Goal: Information Seeking & Learning: Learn about a topic

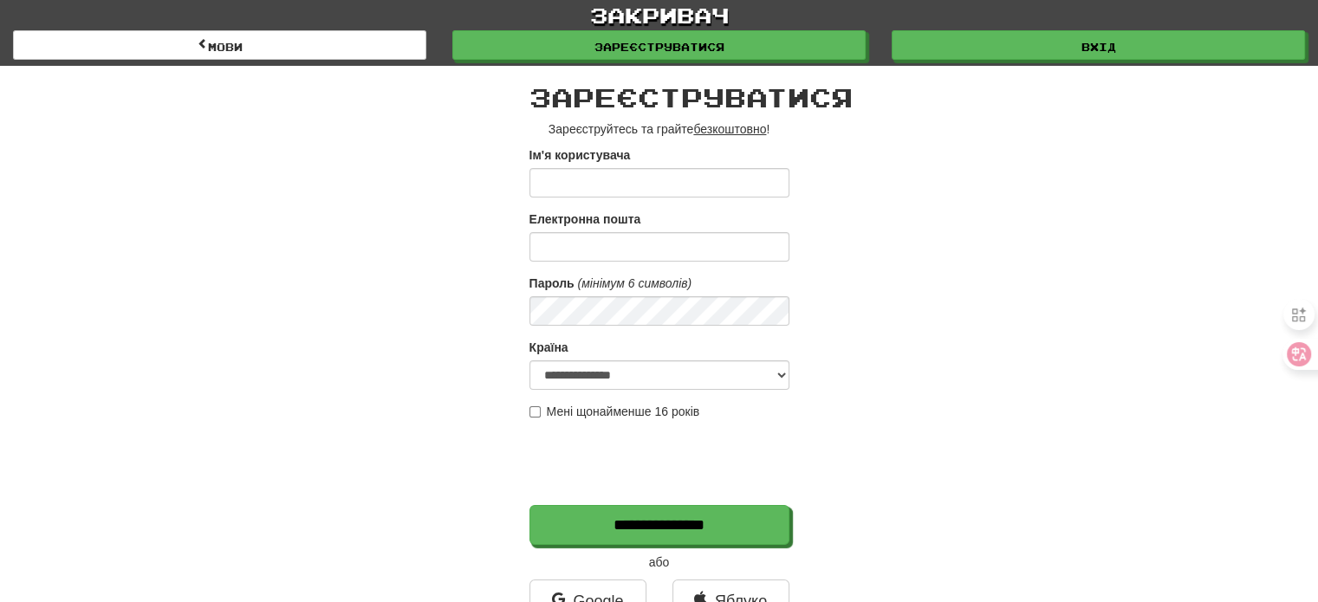
scroll to position [87, 0]
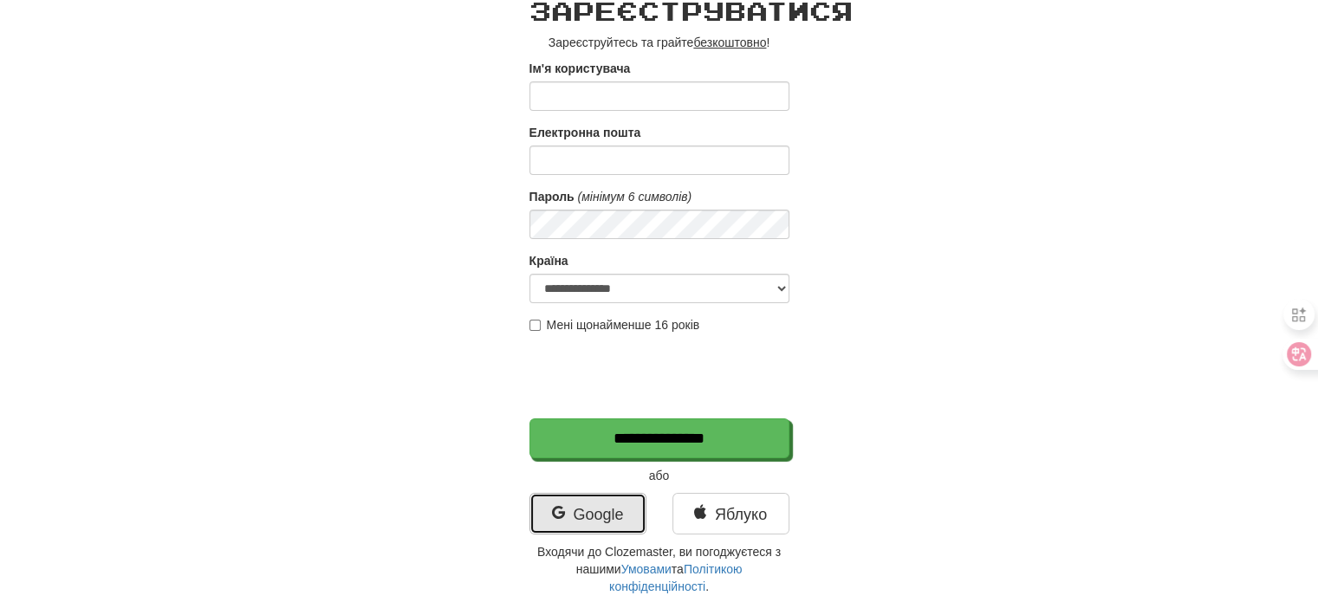
drag, startPoint x: 573, startPoint y: 512, endPoint x: 549, endPoint y: 518, distance: 24.2
click at [572, 512] on link "Google" at bounding box center [587, 514] width 117 height 42
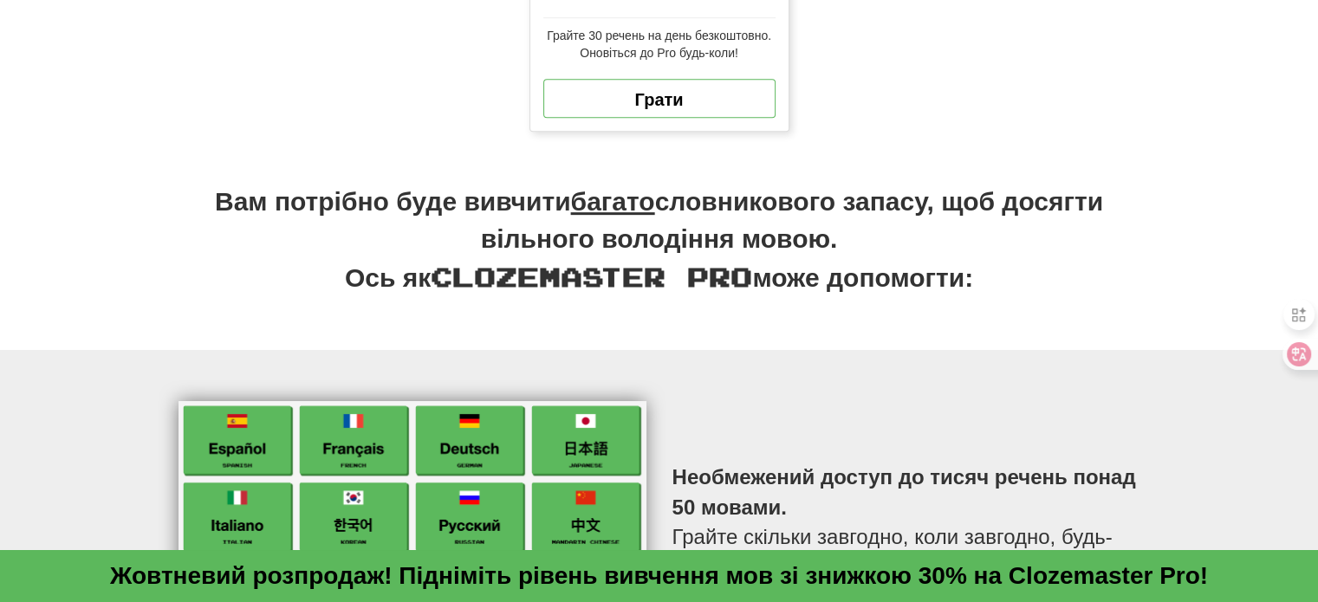
scroll to position [780, 0]
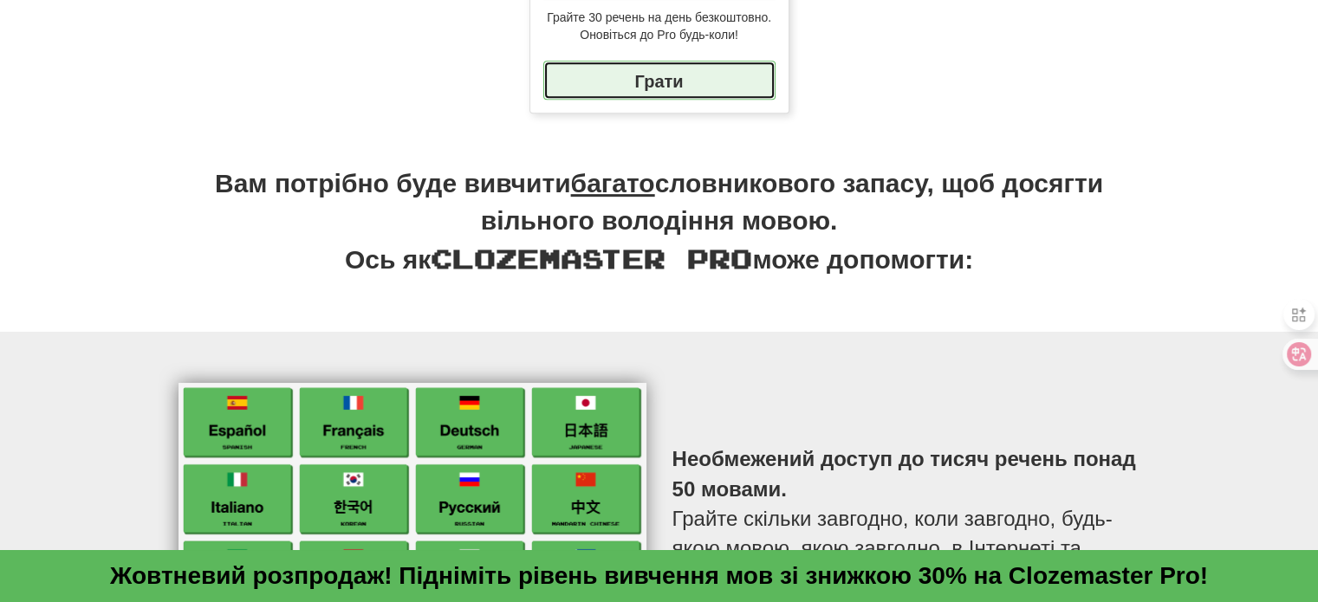
click at [649, 81] on font "Грати" at bounding box center [658, 80] width 49 height 19
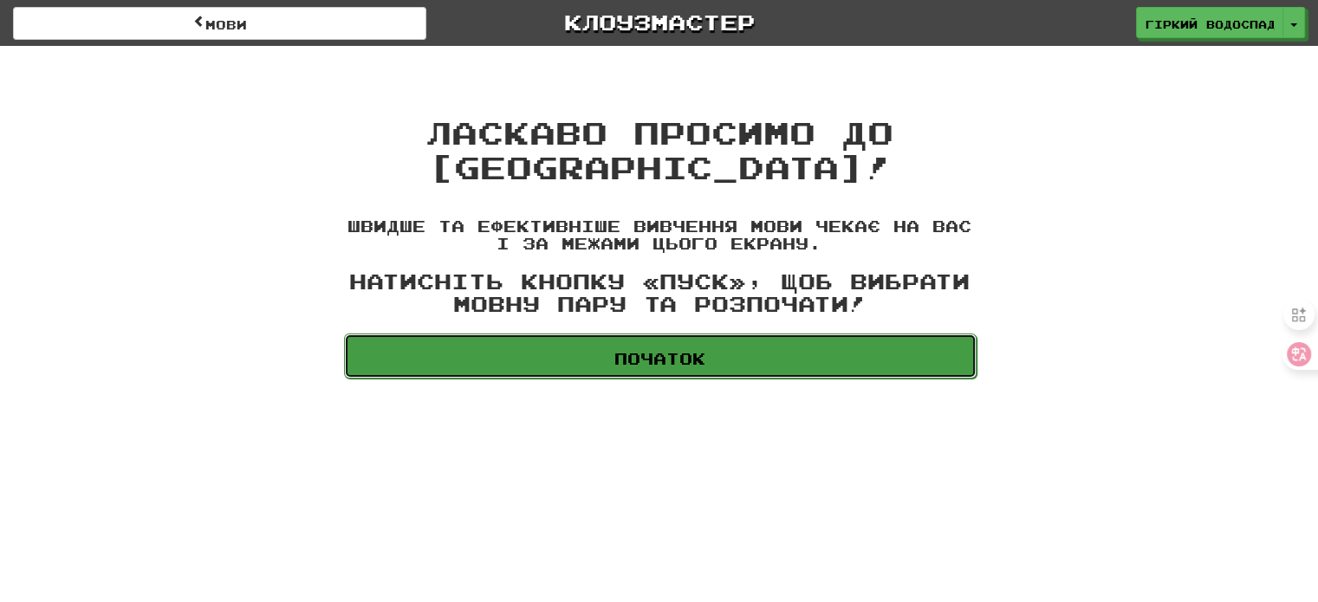
click at [690, 359] on font "Початок" at bounding box center [659, 358] width 91 height 19
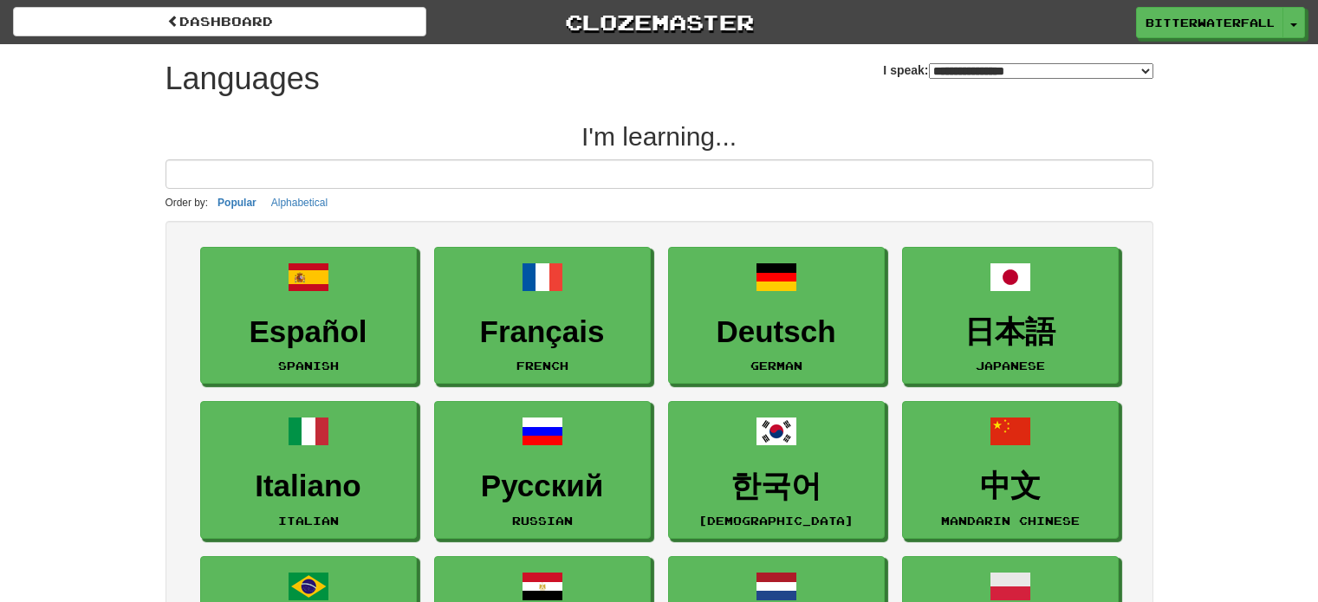
select select "*******"
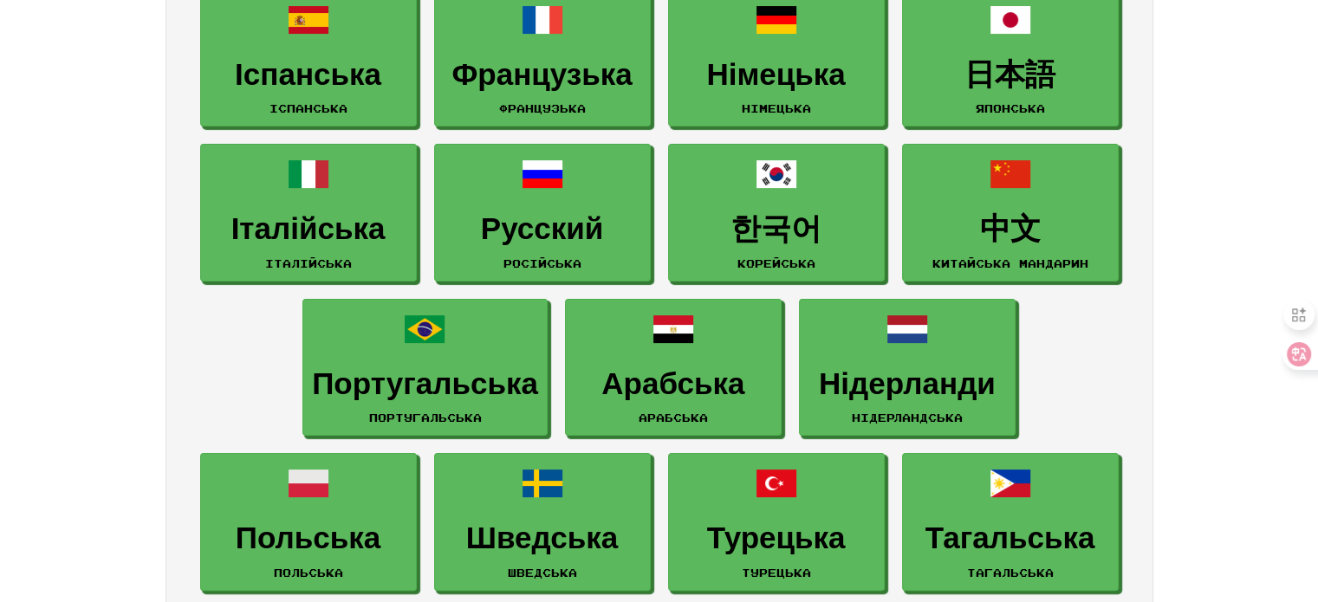
scroll to position [346, 0]
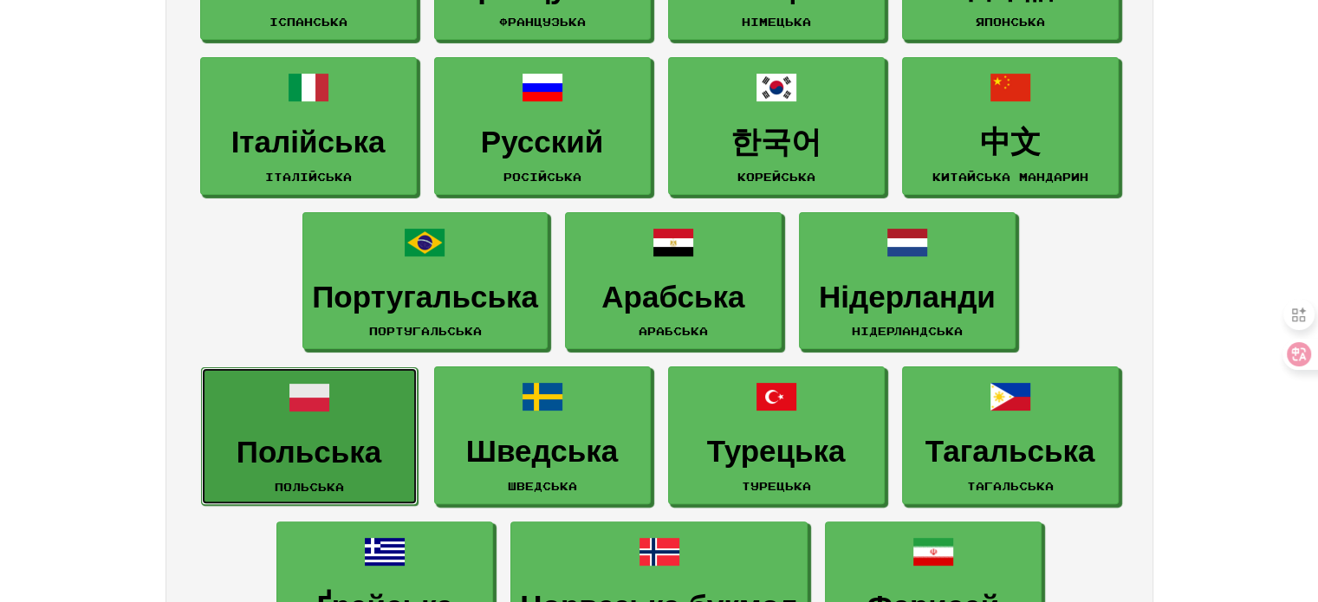
click at [314, 415] on span at bounding box center [309, 398] width 42 height 42
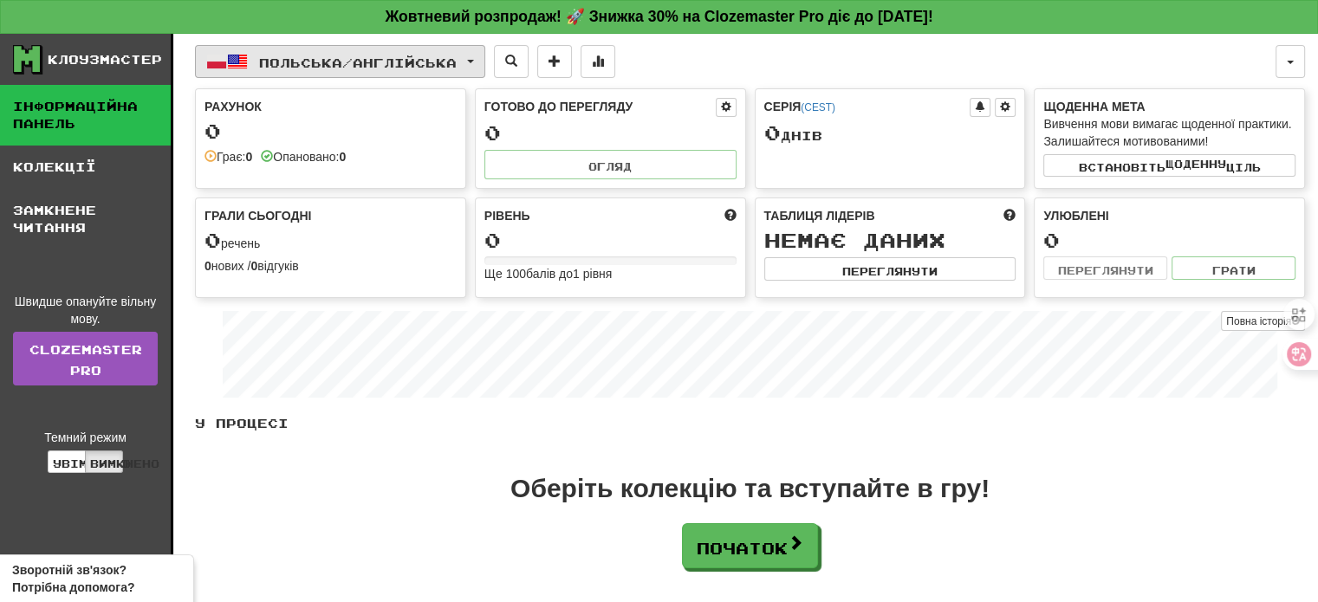
click at [471, 58] on button "Польська / Англійська" at bounding box center [340, 61] width 290 height 33
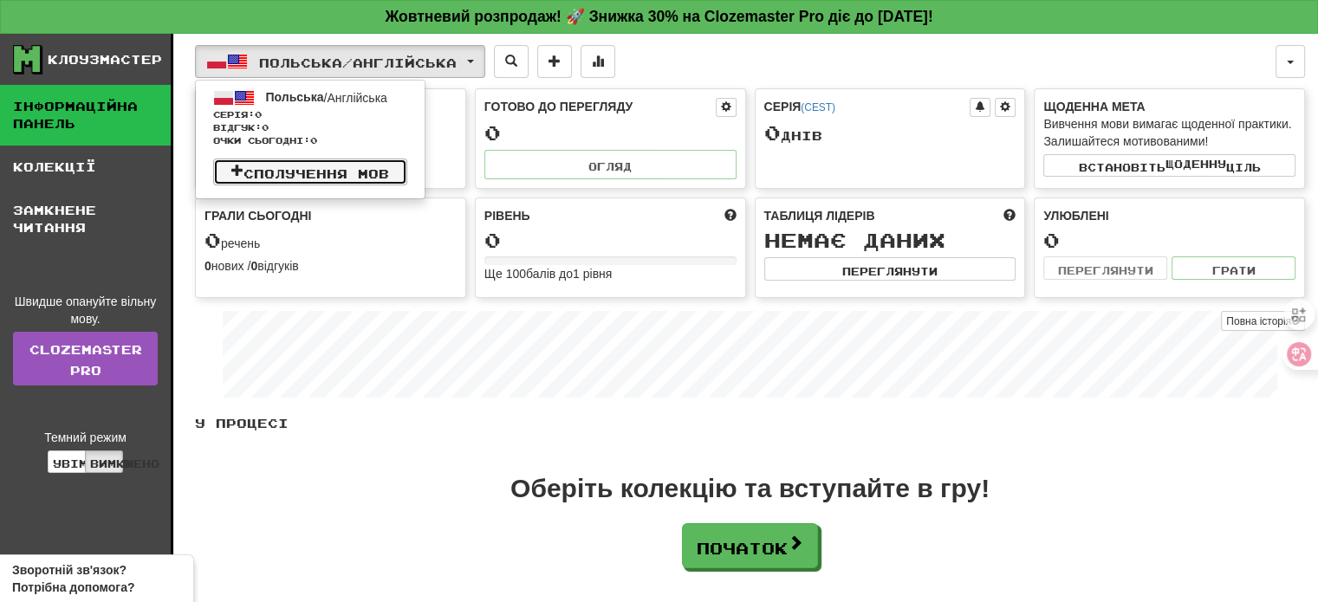
click at [367, 169] on font "Сполучення мов" at bounding box center [316, 172] width 146 height 15
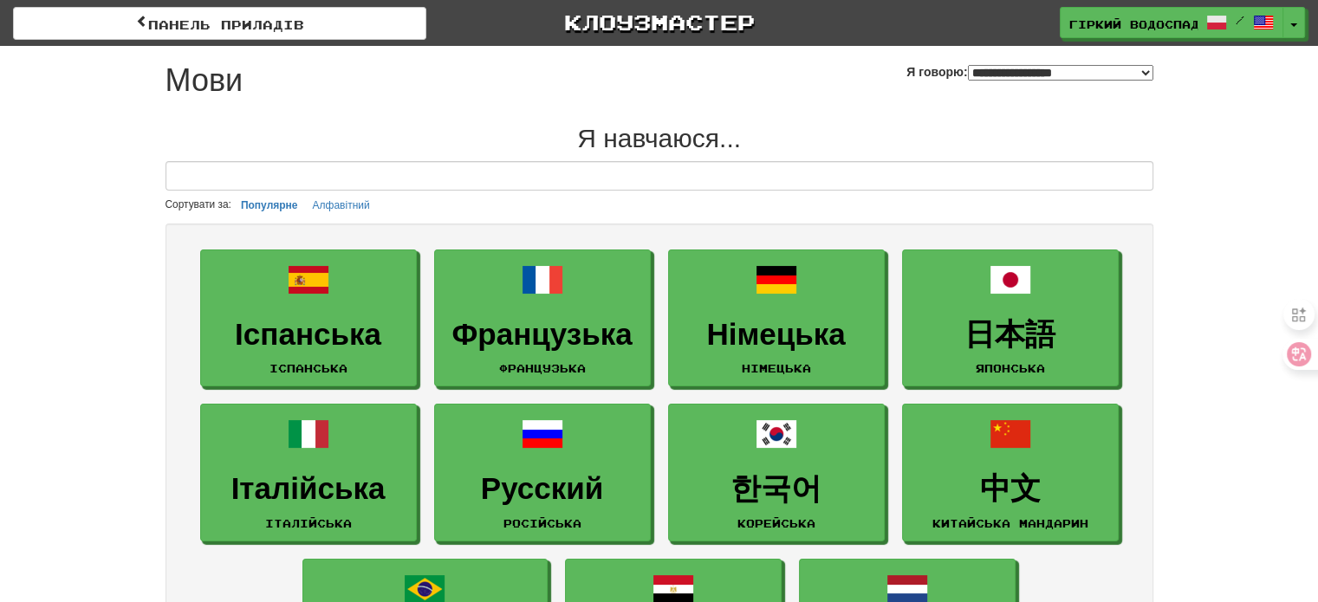
click at [1123, 70] on select "**********" at bounding box center [1060, 73] width 185 height 16
select select "*******"
click at [968, 65] on select "**********" at bounding box center [1060, 73] width 185 height 16
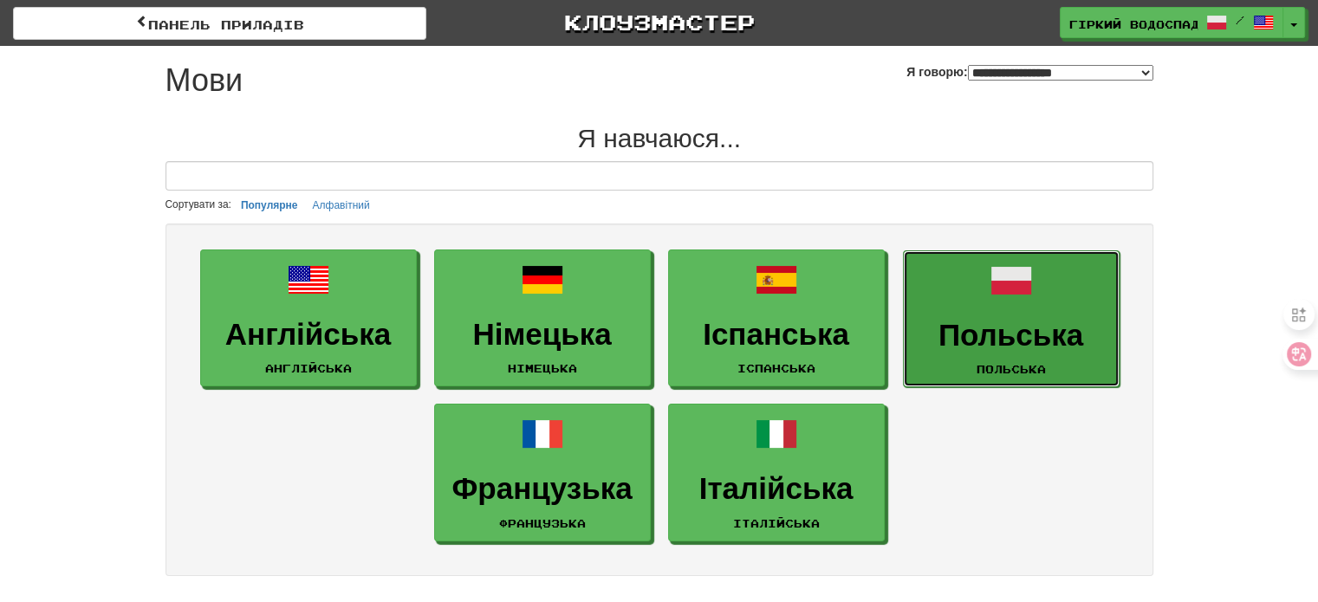
click at [1013, 332] on font "Польська" at bounding box center [1010, 335] width 145 height 34
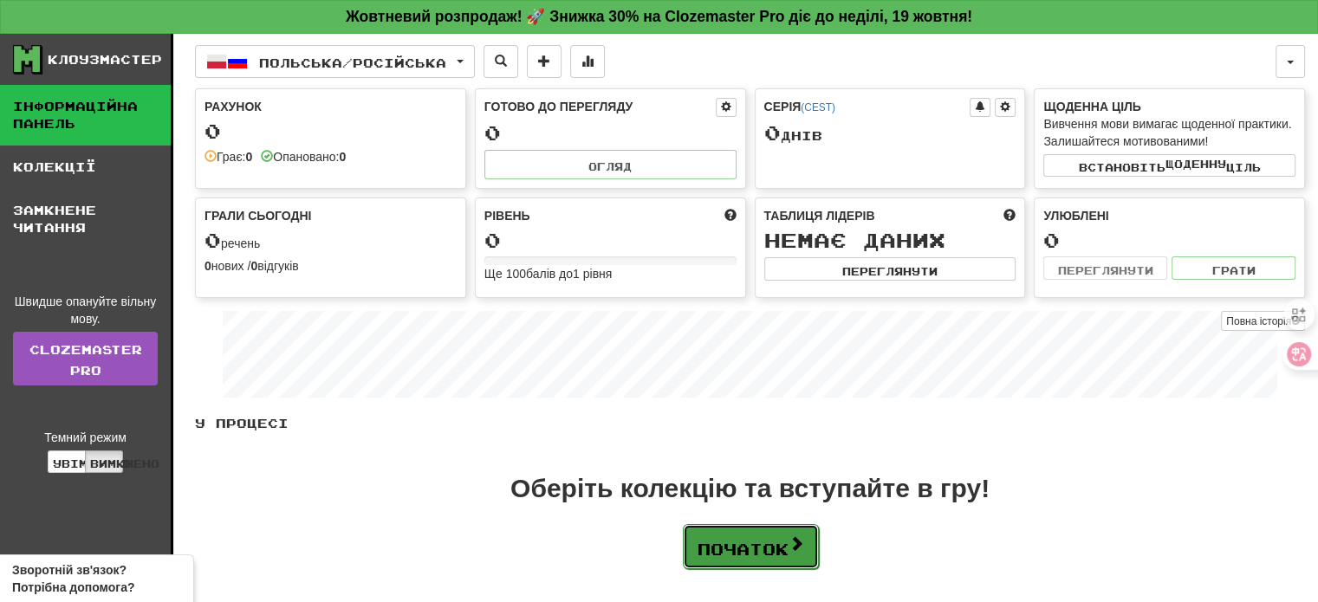
click at [762, 545] on font "Початок" at bounding box center [742, 549] width 91 height 19
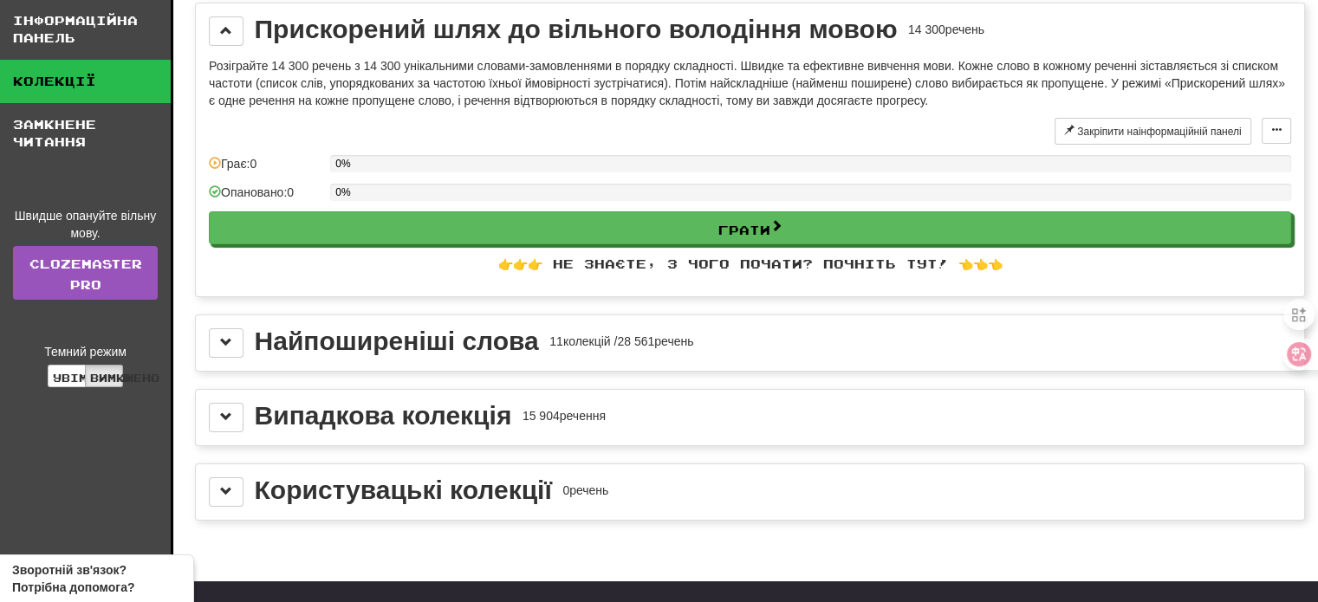
scroll to position [87, 0]
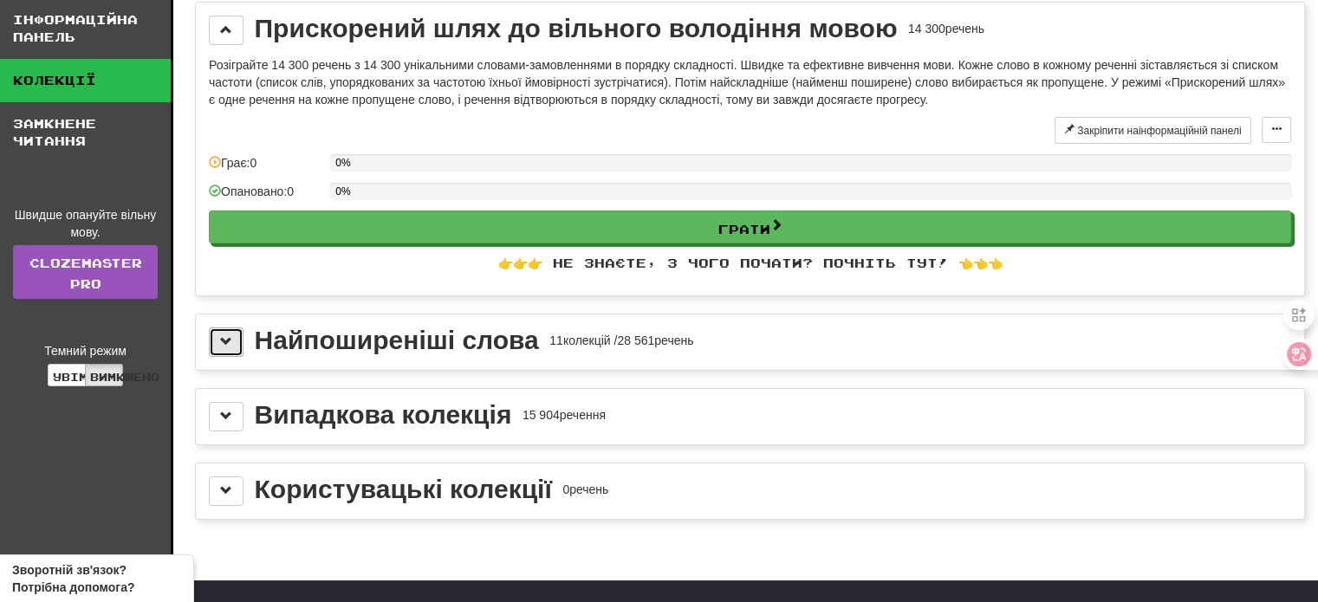
click at [224, 340] on span at bounding box center [226, 341] width 12 height 12
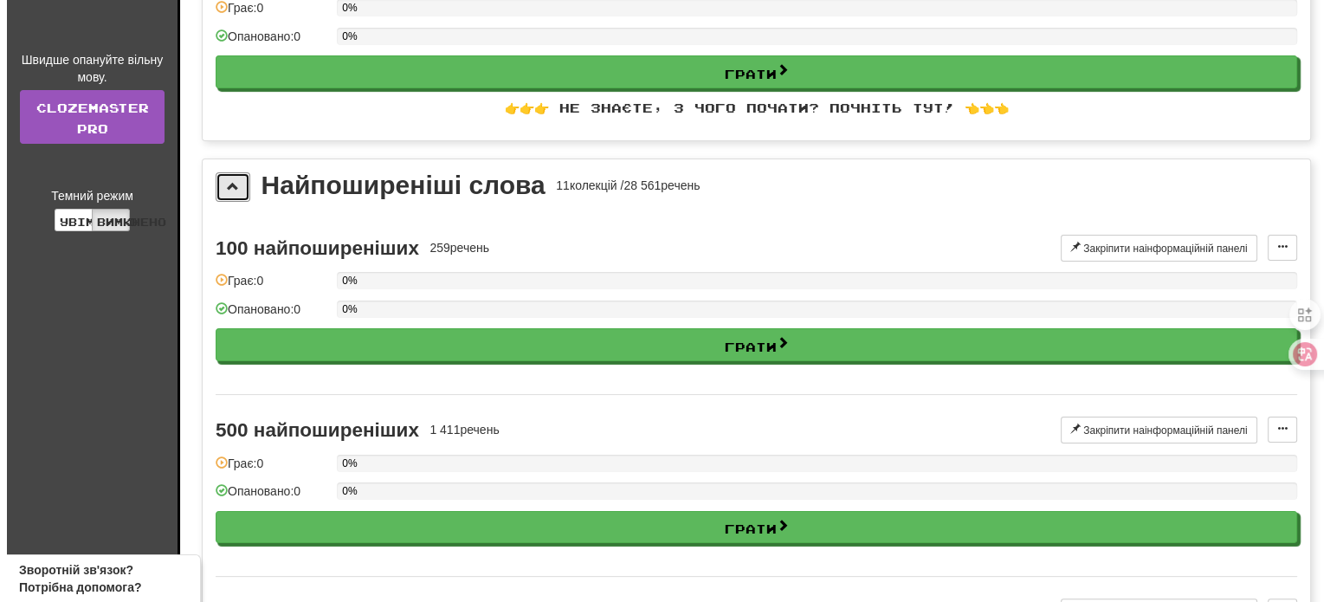
scroll to position [260, 0]
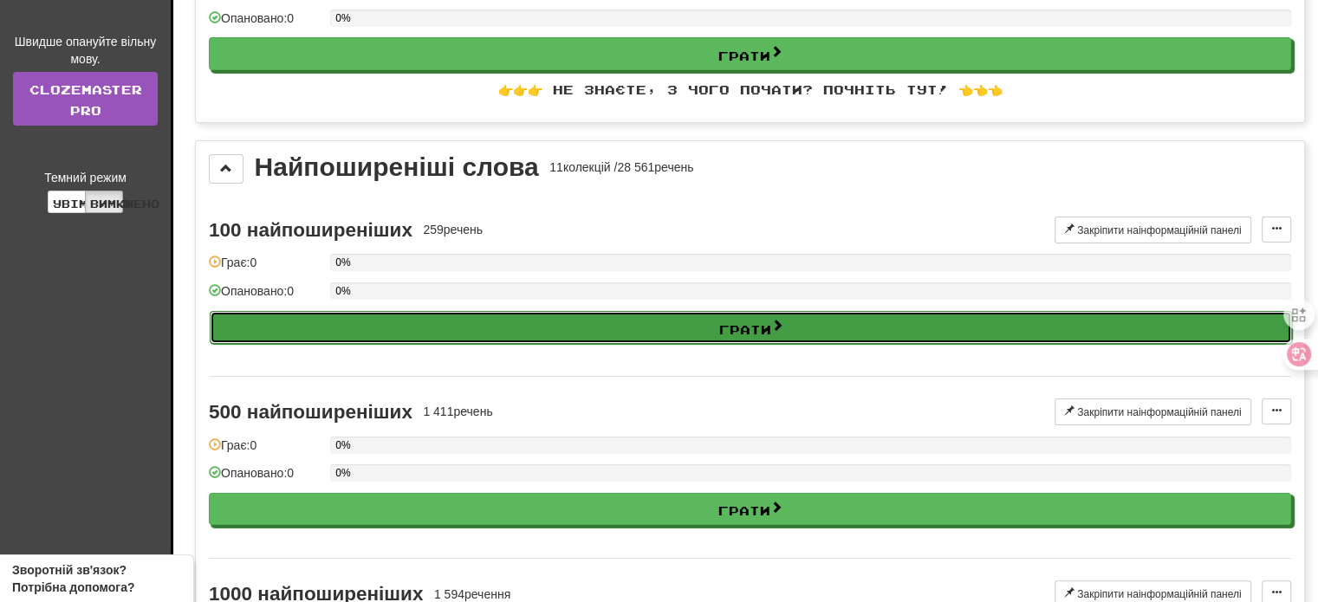
click at [756, 320] on font "Грати" at bounding box center [745, 327] width 52 height 15
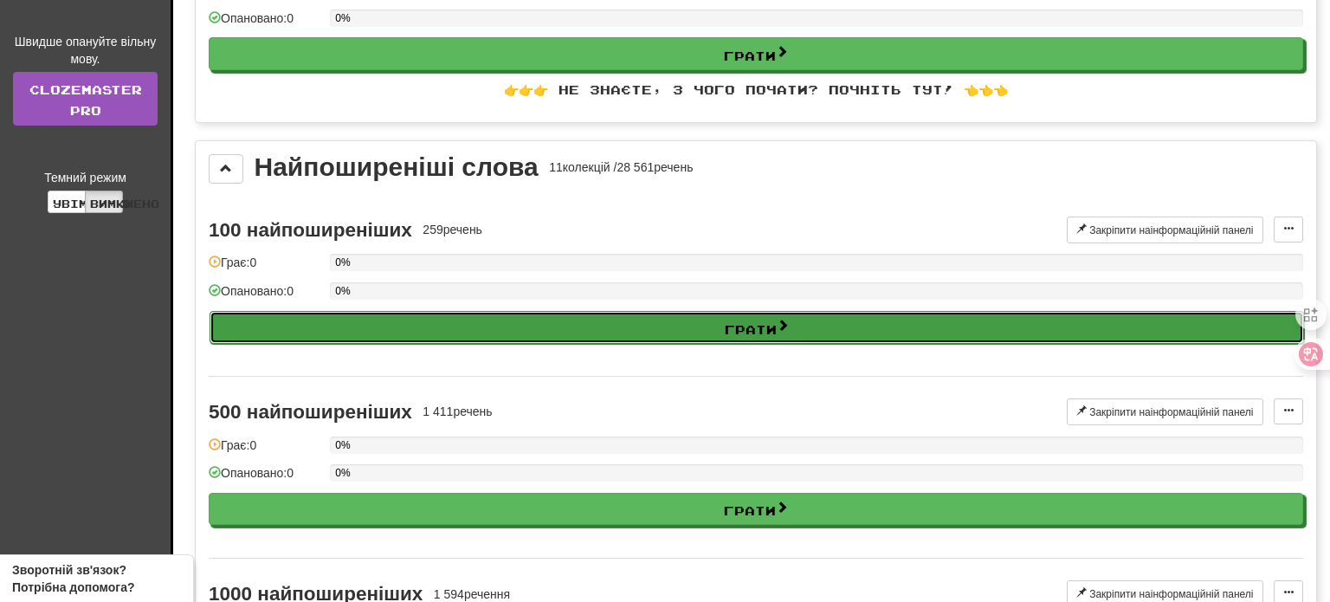
select select "**"
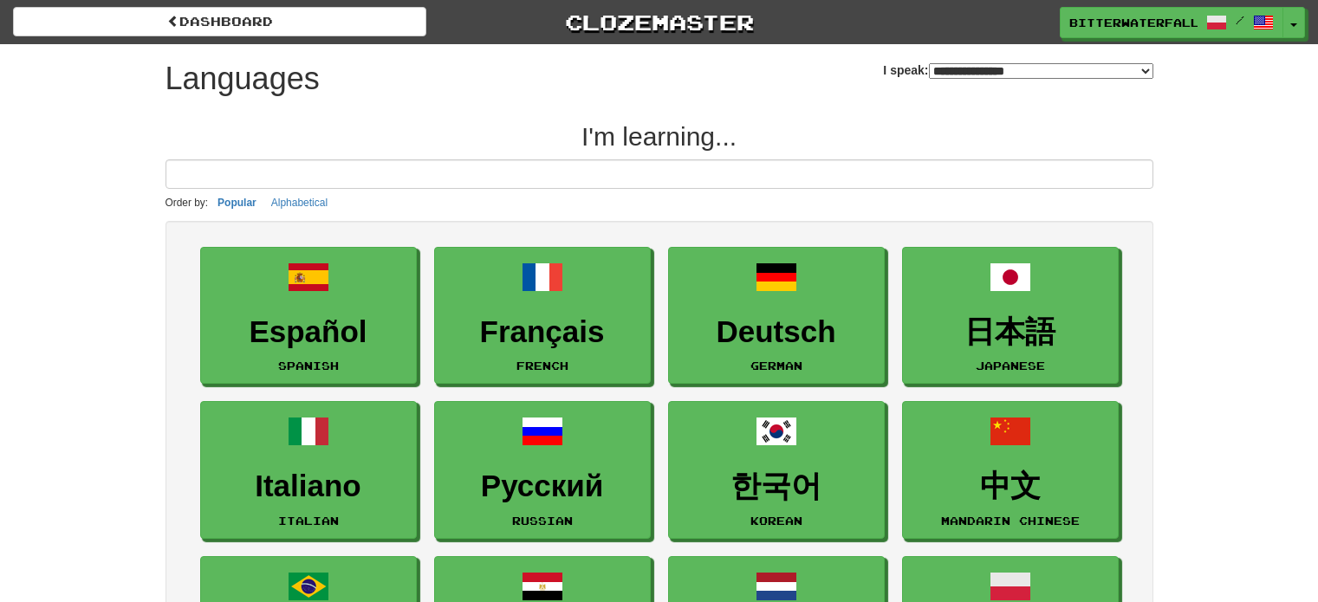
select select "*******"
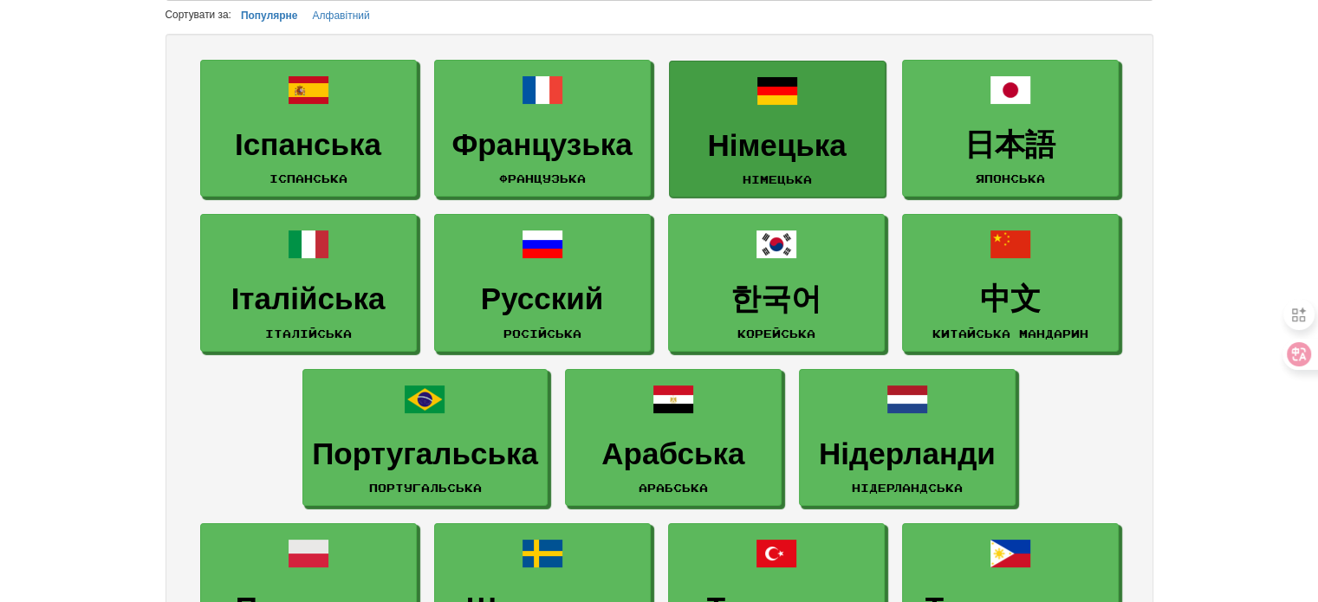
scroll to position [260, 0]
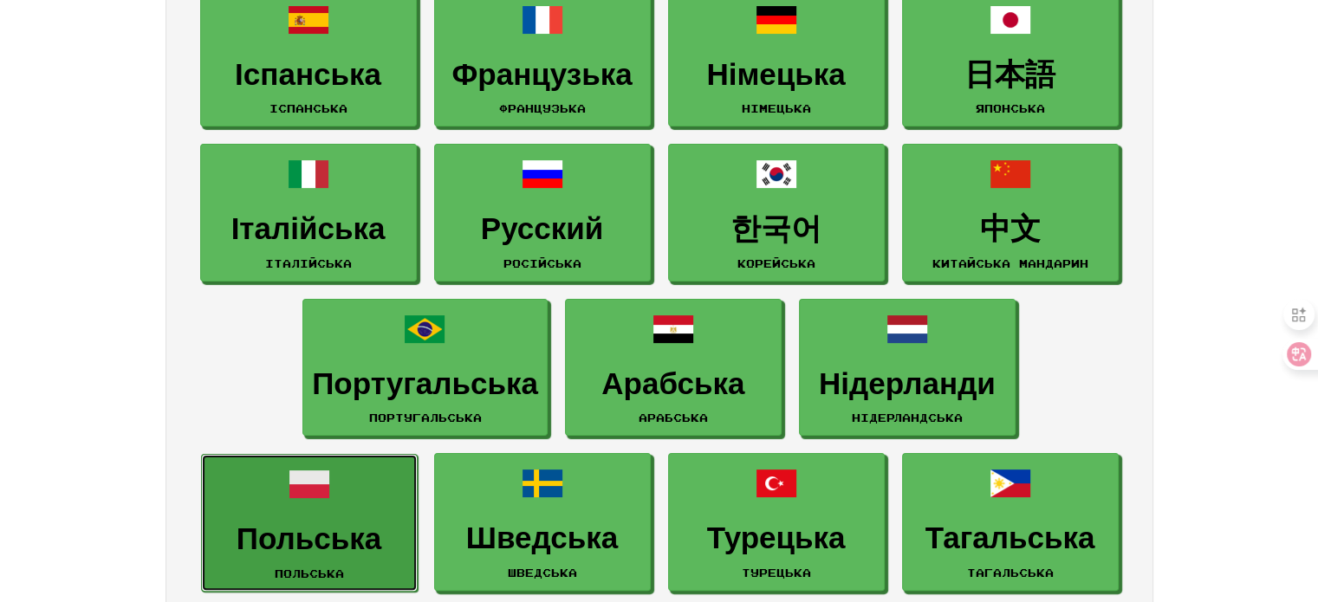
click at [326, 505] on link "Польська польська" at bounding box center [309, 523] width 217 height 138
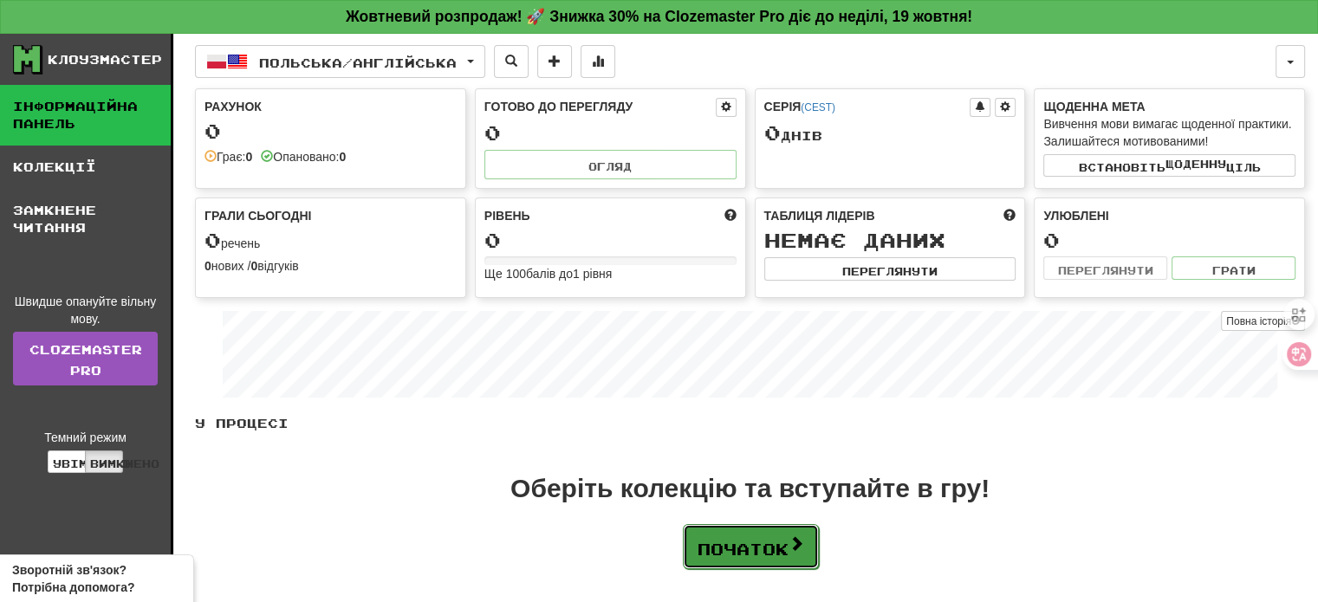
click at [763, 540] on font "Початок" at bounding box center [742, 549] width 91 height 19
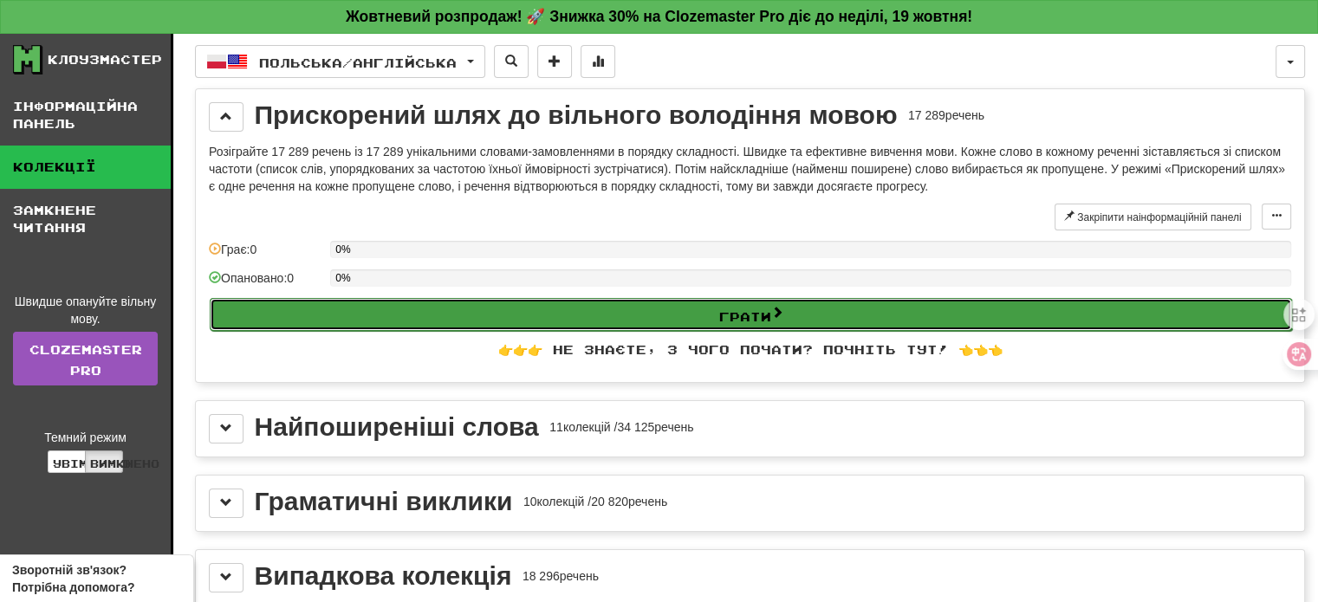
click at [758, 308] on font "Грати" at bounding box center [745, 315] width 52 height 15
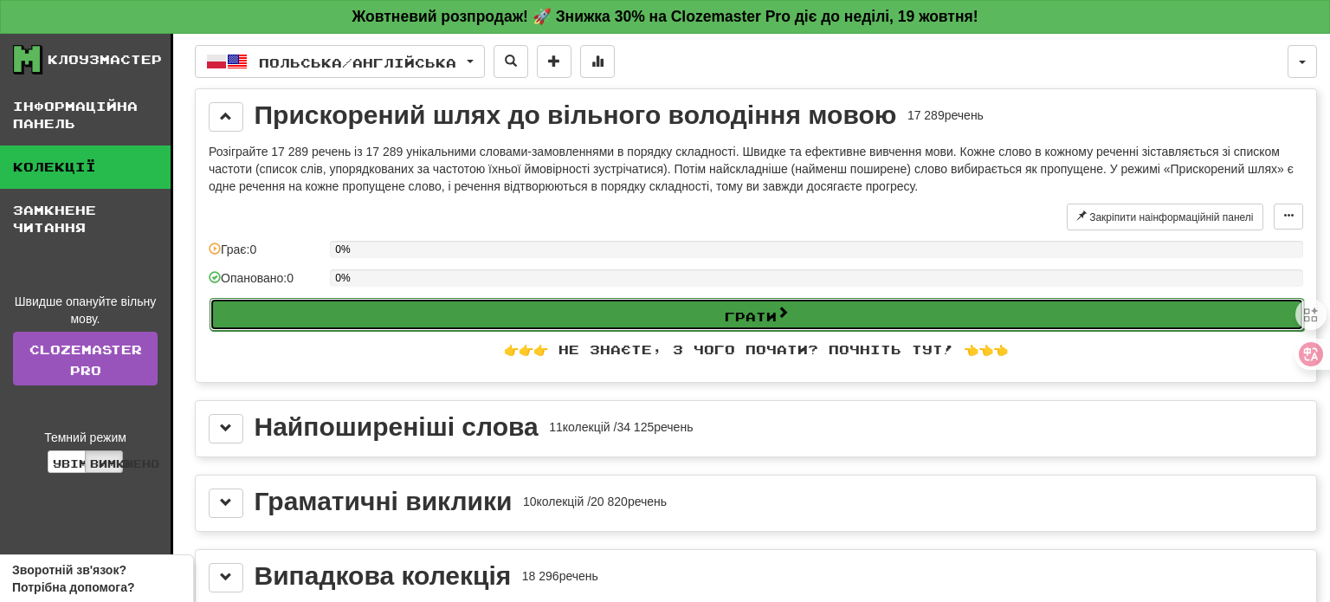
select select "**"
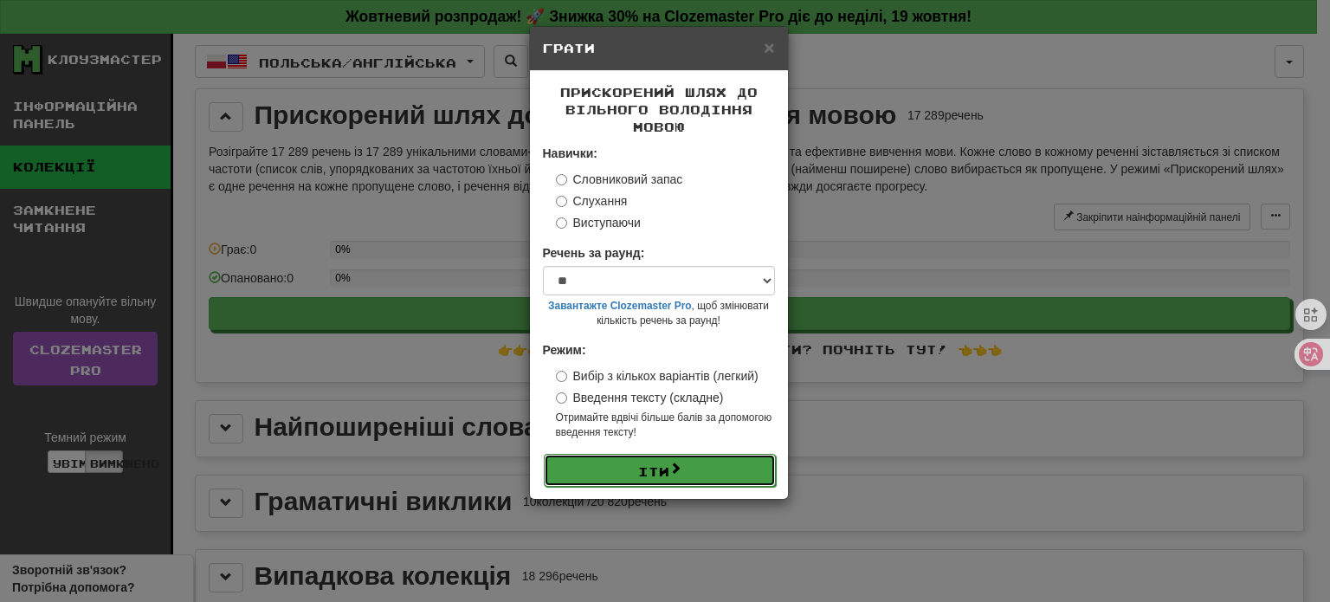
click at [716, 473] on button "Іти" at bounding box center [660, 470] width 232 height 33
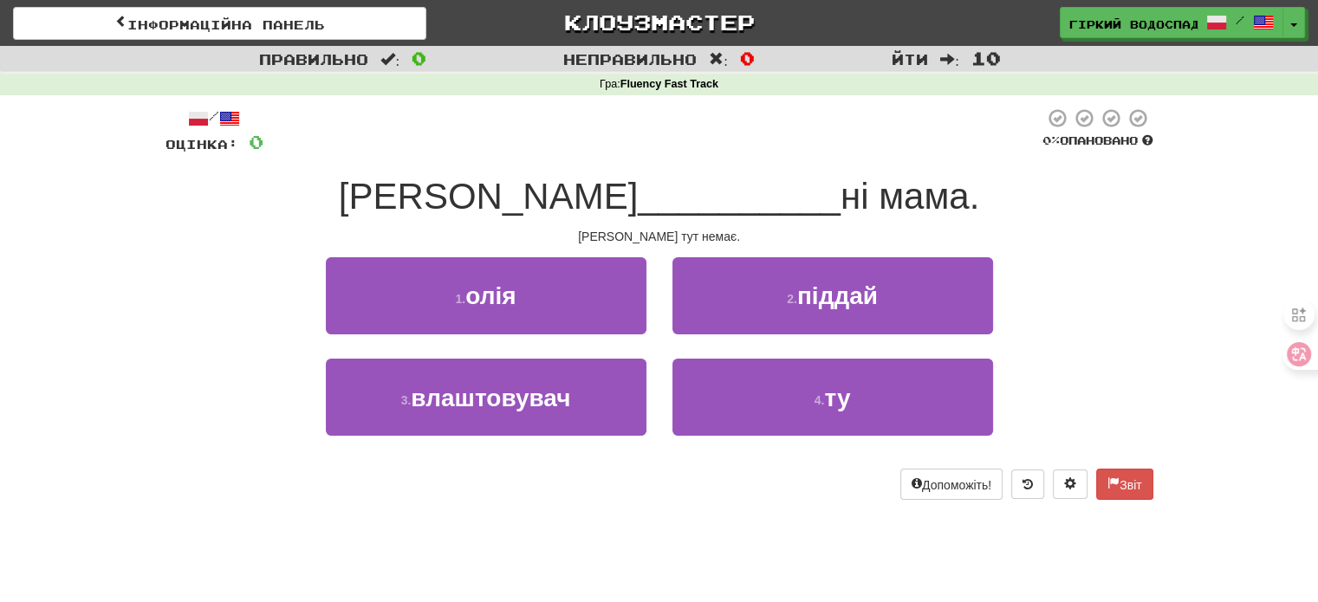
click at [638, 195] on font "__________" at bounding box center [739, 196] width 203 height 41
drag, startPoint x: 1070, startPoint y: 320, endPoint x: 551, endPoint y: 521, distance: 556.7
click at [551, 521] on div "/ Оцінка: 0 0 % опановано Джека __________ ні мама. [PERSON_NAME] тут немає. 1.…" at bounding box center [658, 309] width 987 height 429
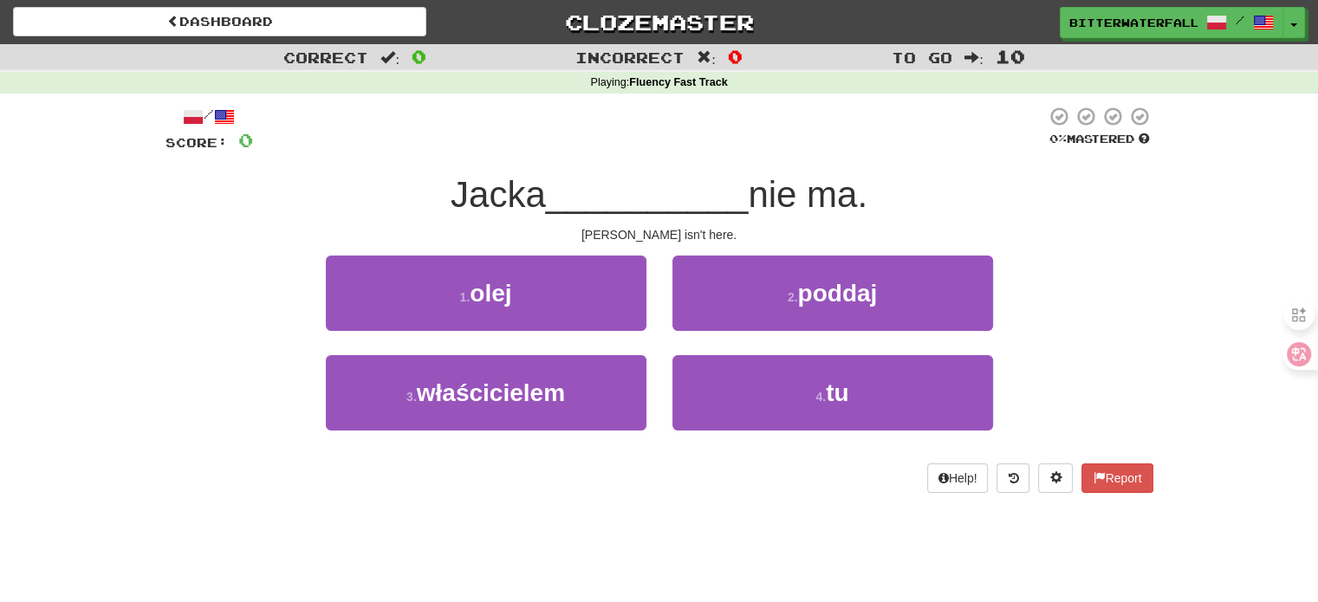
click at [942, 157] on div "/ Score: 0 0 % Mastered Jacka __________ nie ma. [PERSON_NAME] isn't here. 1 . …" at bounding box center [658, 299] width 987 height 387
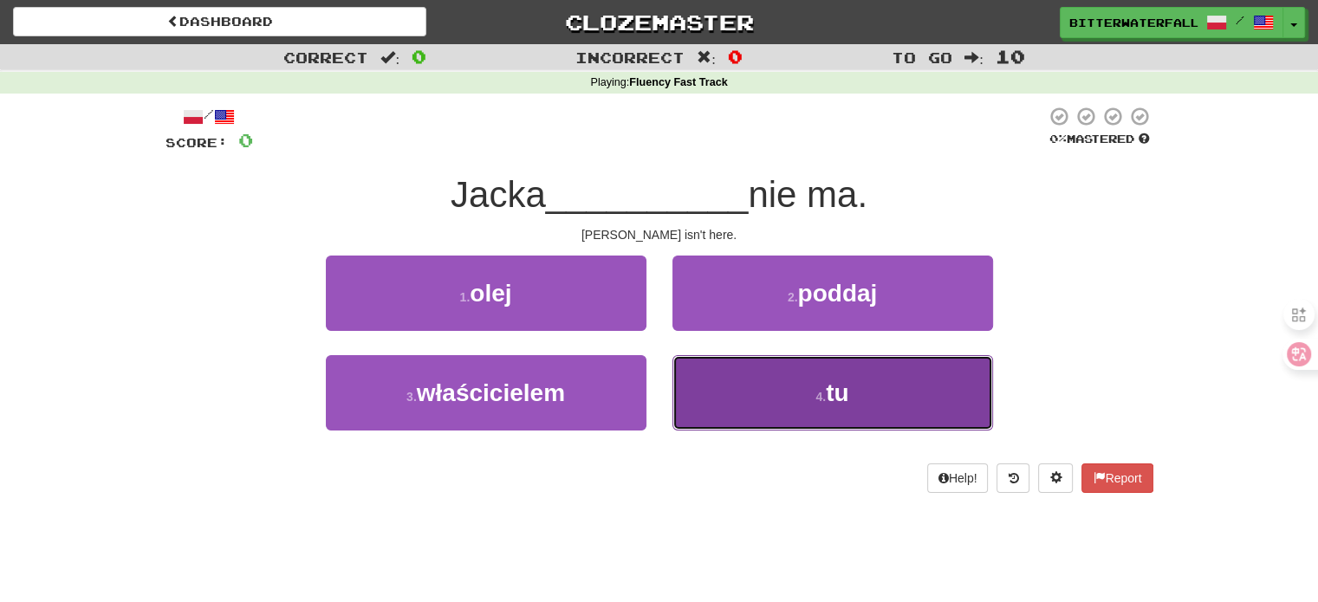
click at [856, 390] on button "4 . tu" at bounding box center [832, 392] width 320 height 75
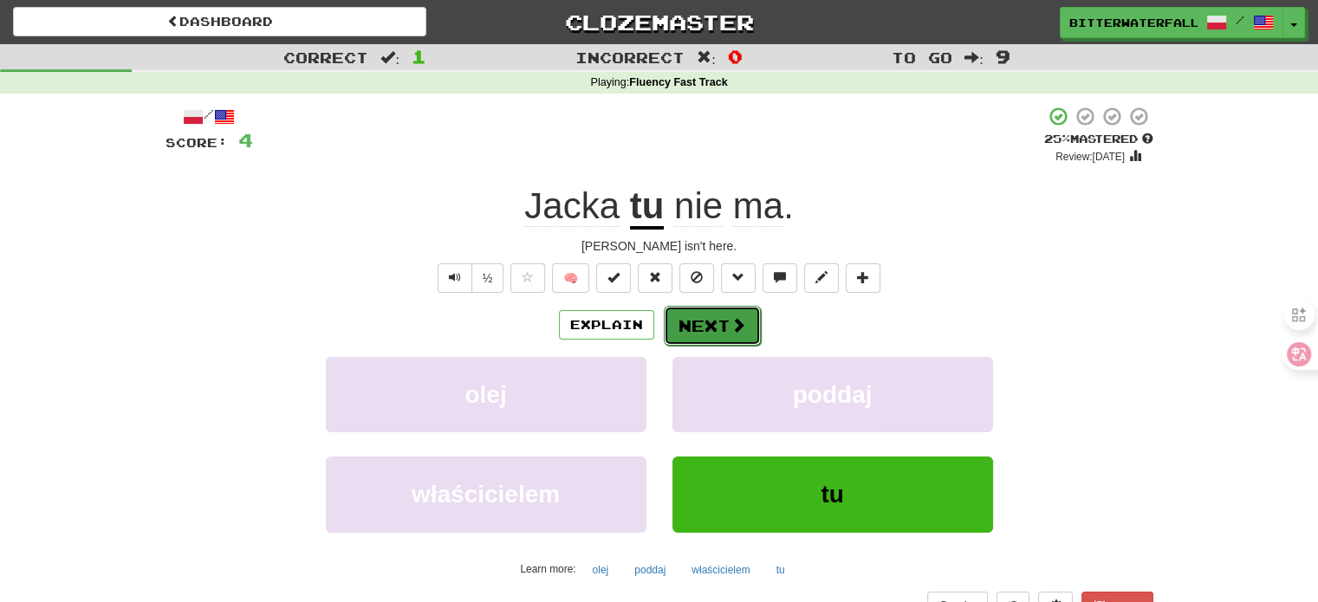
click at [740, 321] on span at bounding box center [738, 325] width 16 height 16
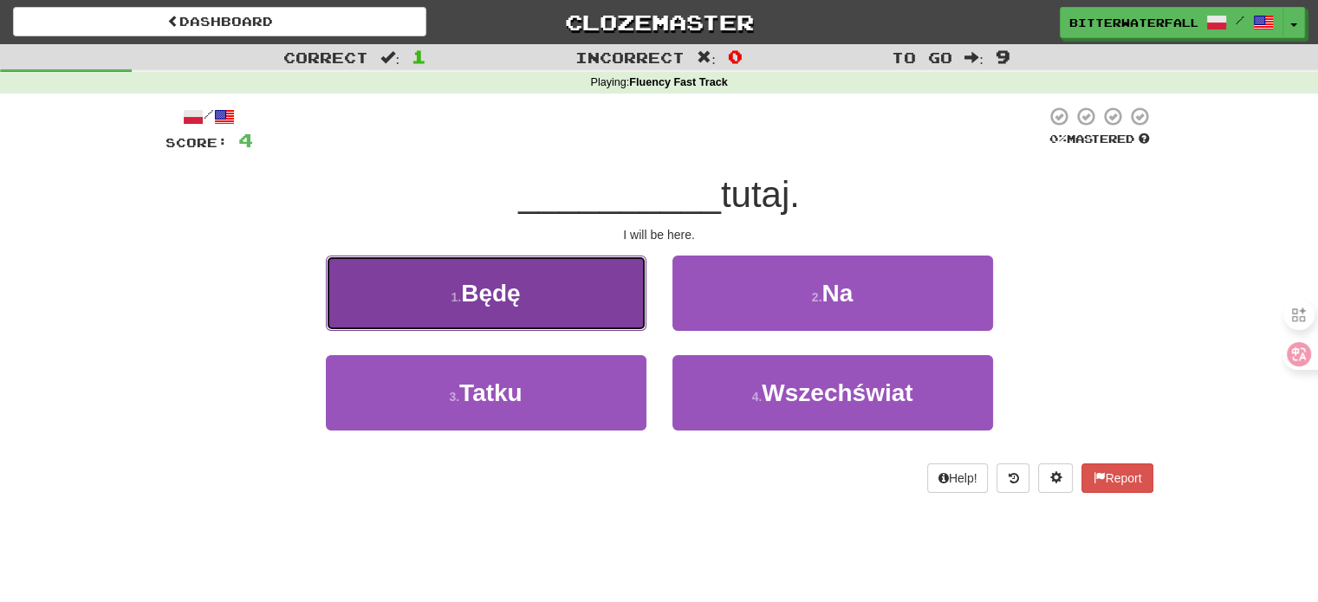
click at [517, 287] on span "Będę" at bounding box center [490, 293] width 59 height 27
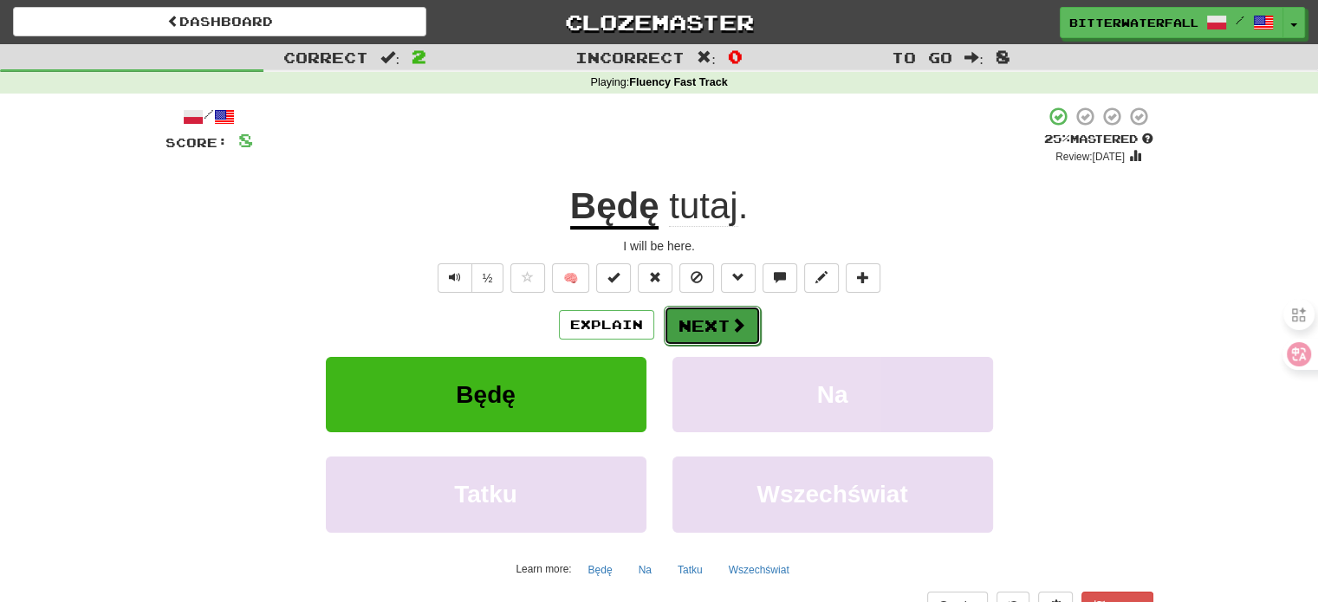
click at [730, 318] on span at bounding box center [738, 325] width 16 height 16
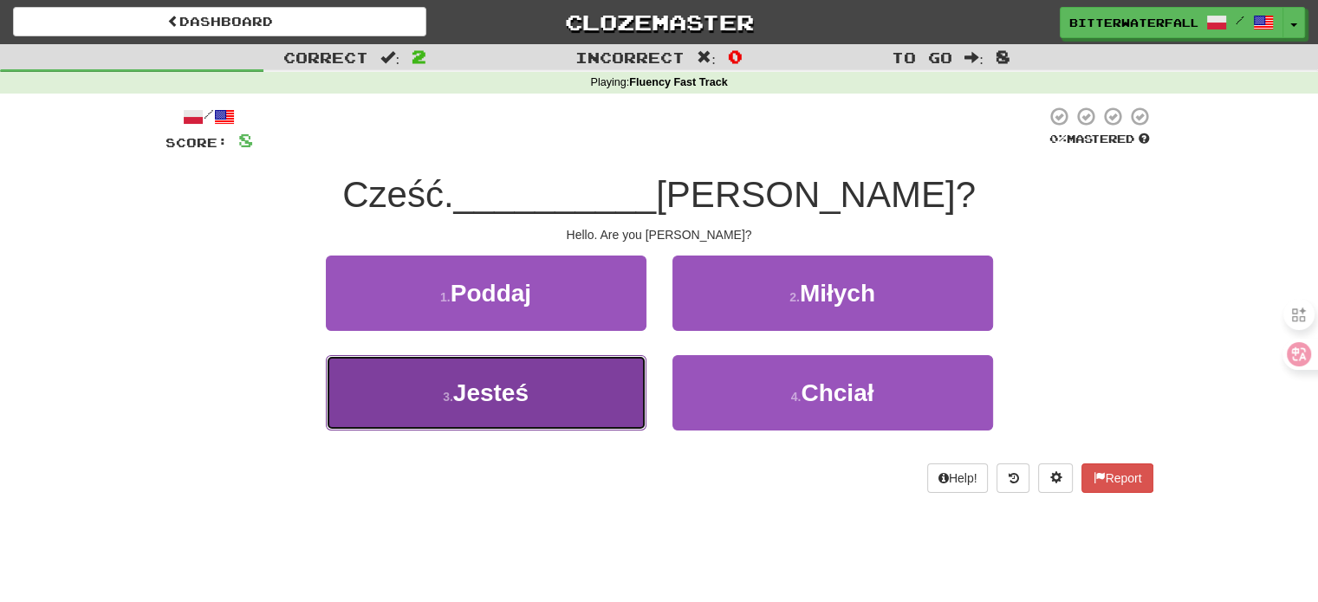
click at [517, 386] on span "Jesteś" at bounding box center [490, 392] width 75 height 27
